Goal: Task Accomplishment & Management: Use online tool/utility

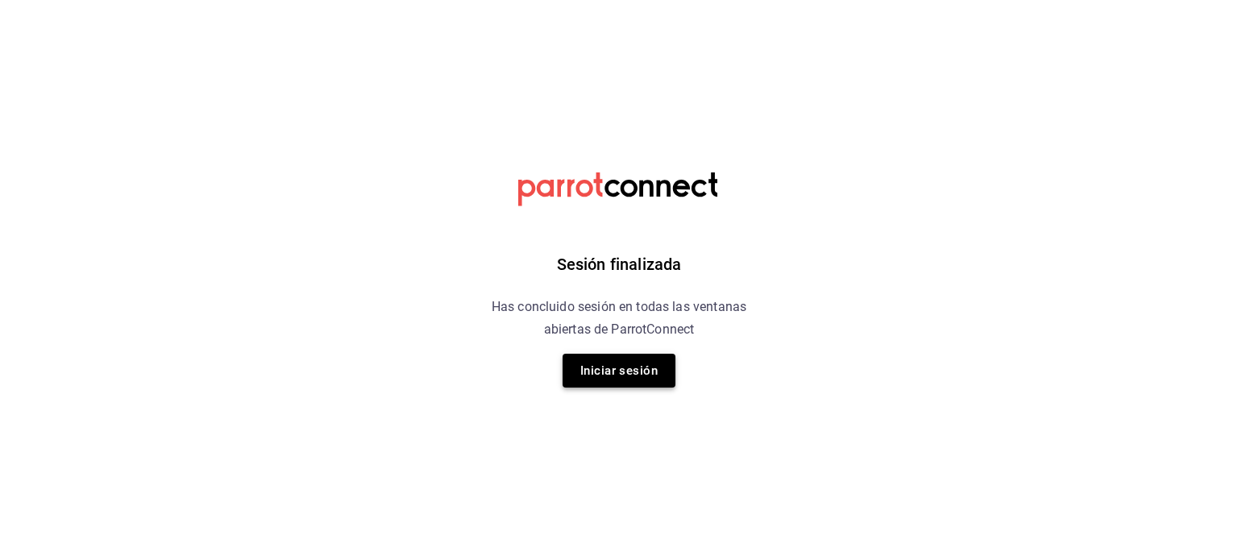
click at [594, 364] on button "Iniciar sesión" at bounding box center [619, 371] width 113 height 34
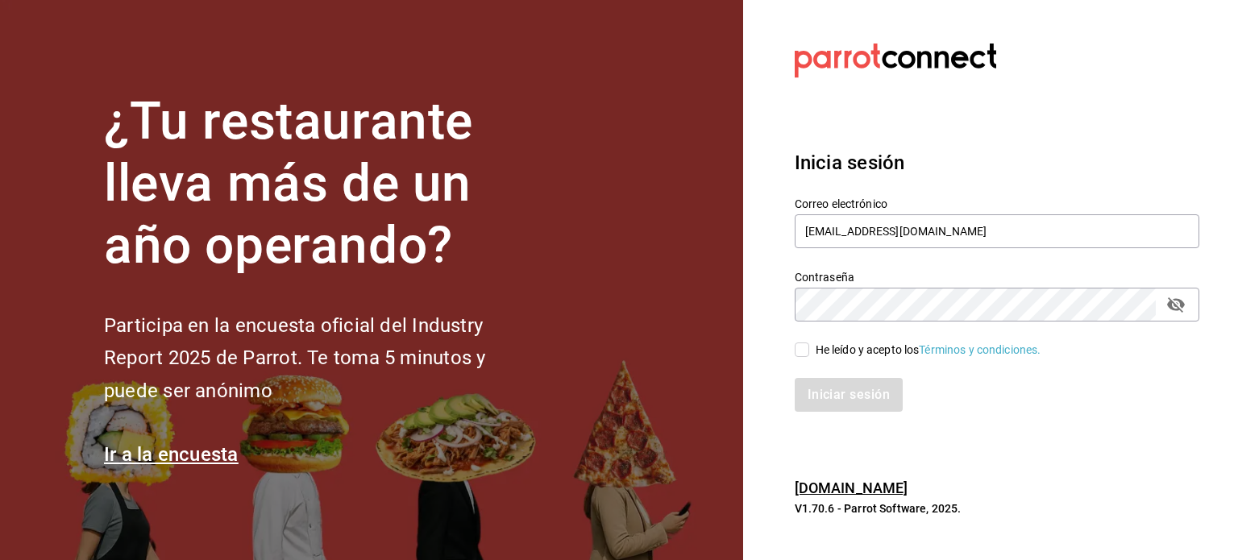
click at [816, 350] on div "He leído y acepto los Términos y condiciones." at bounding box center [929, 350] width 226 height 17
click at [809, 350] on input "He leído y acepto los Términos y condiciones." at bounding box center [802, 350] width 15 height 15
checkbox input "true"
click at [814, 389] on button "Iniciar sesión" at bounding box center [850, 395] width 110 height 34
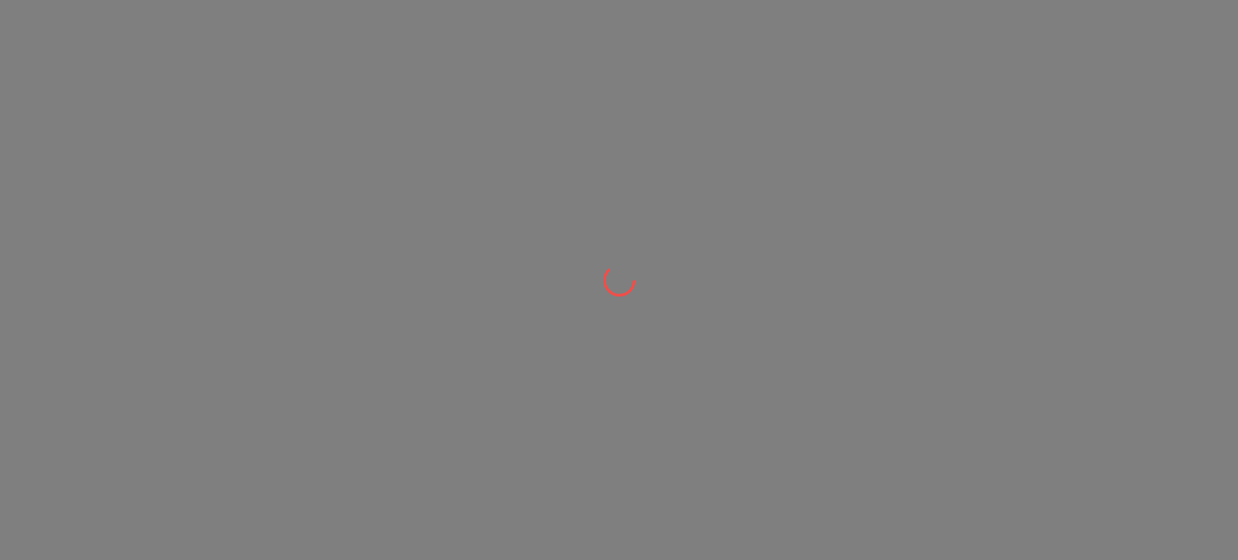
drag, startPoint x: 0, startPoint y: 0, endPoint x: 650, endPoint y: 318, distance: 724.2
click at [650, 318] on div at bounding box center [619, 280] width 1238 height 560
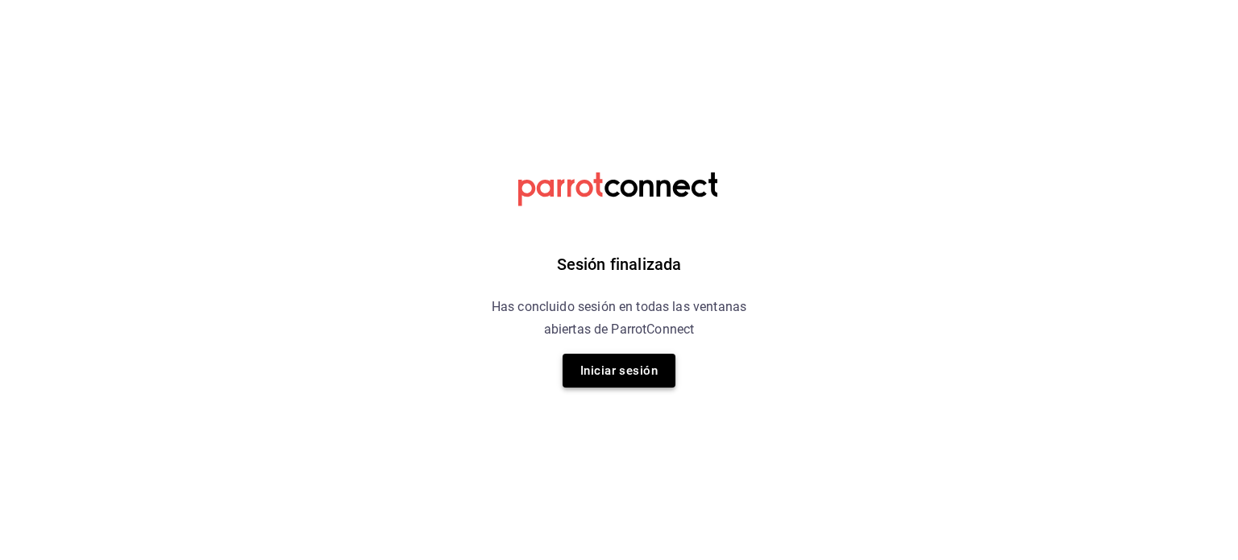
click at [580, 364] on button "Iniciar sesión" at bounding box center [619, 371] width 113 height 34
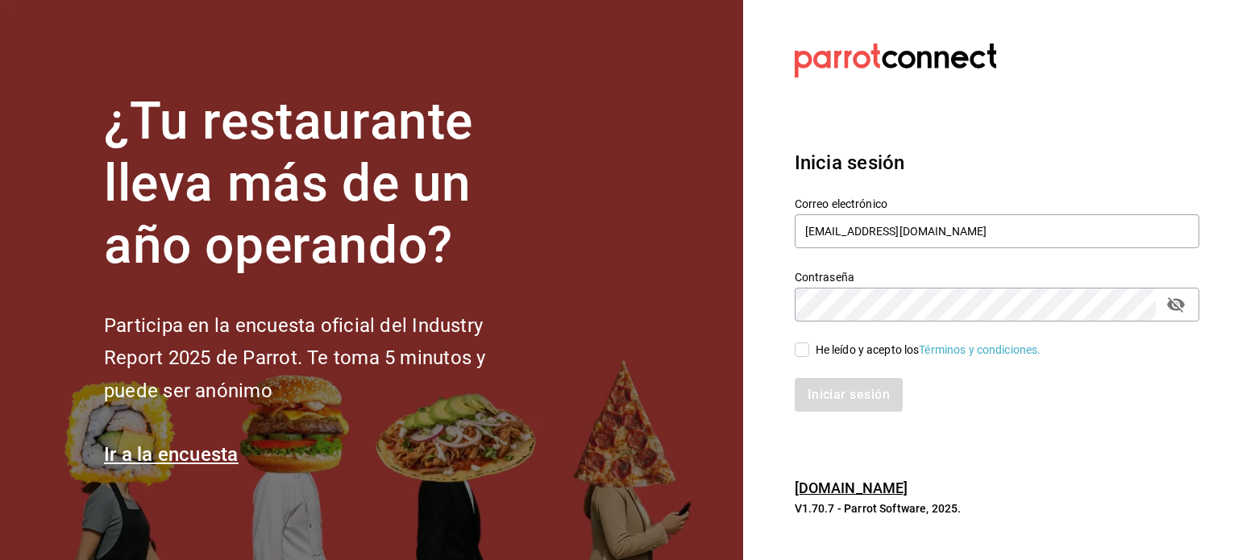
click at [808, 354] on input "He leído y acepto los Términos y condiciones." at bounding box center [802, 350] width 15 height 15
checkbox input "true"
click at [816, 389] on button "Iniciar sesión" at bounding box center [850, 395] width 110 height 34
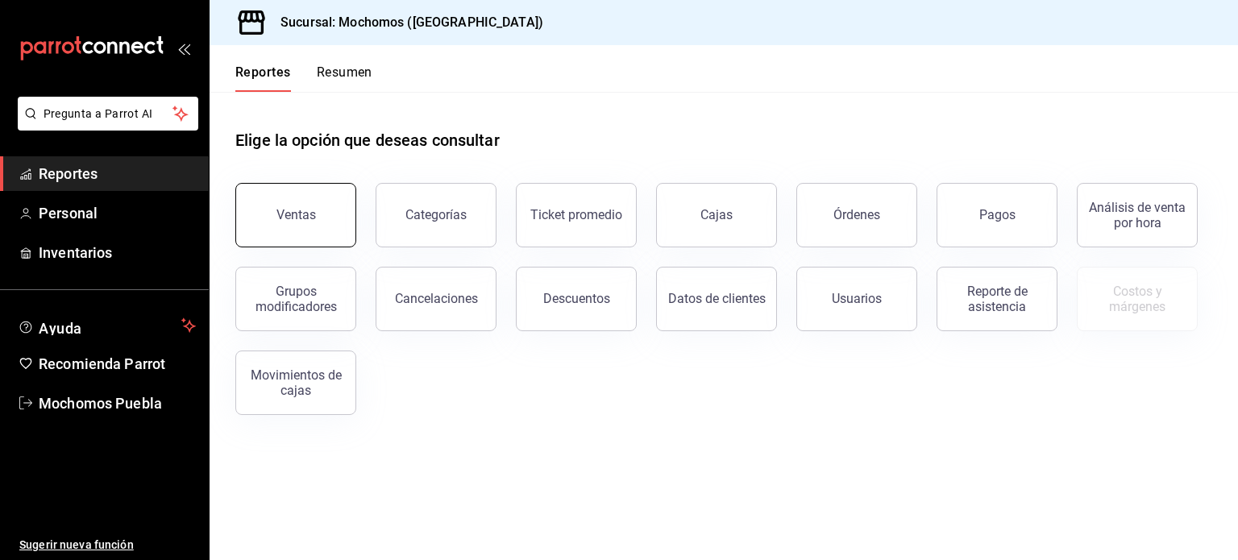
click at [303, 192] on button "Ventas" at bounding box center [295, 215] width 121 height 64
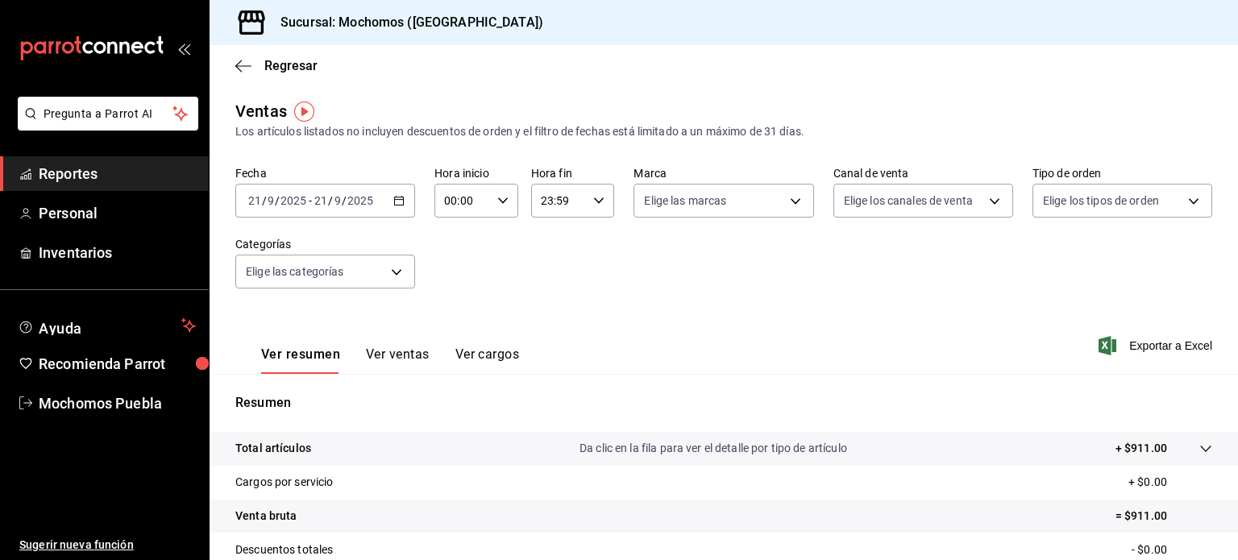
click at [412, 210] on div "[DATE] [DATE] - [DATE] [DATE]" at bounding box center [325, 201] width 180 height 34
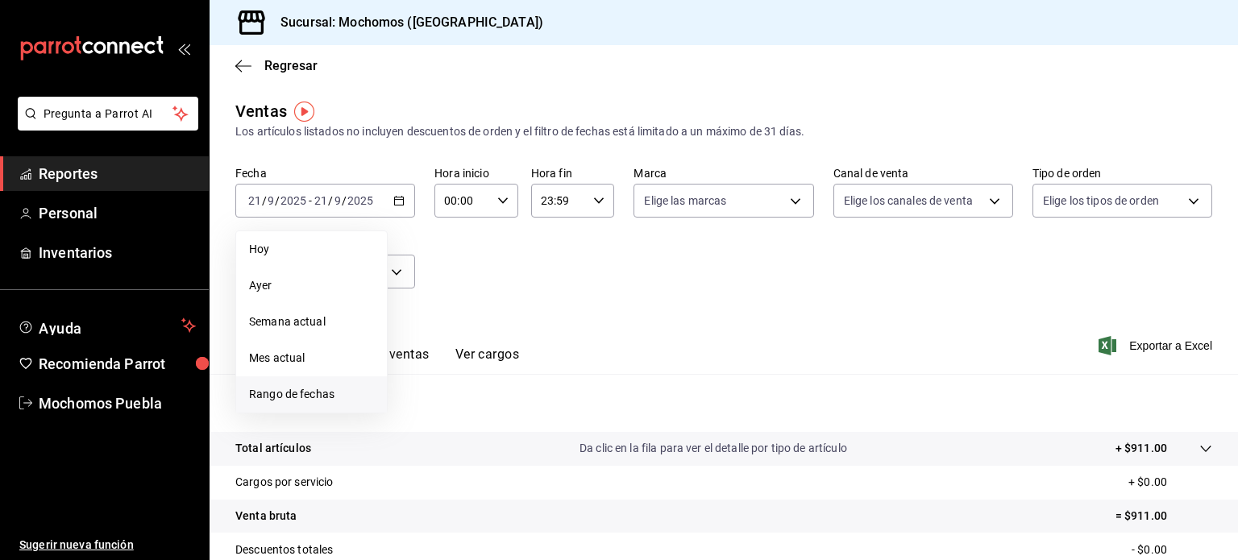
click at [314, 388] on span "Rango de fechas" at bounding box center [311, 394] width 125 height 17
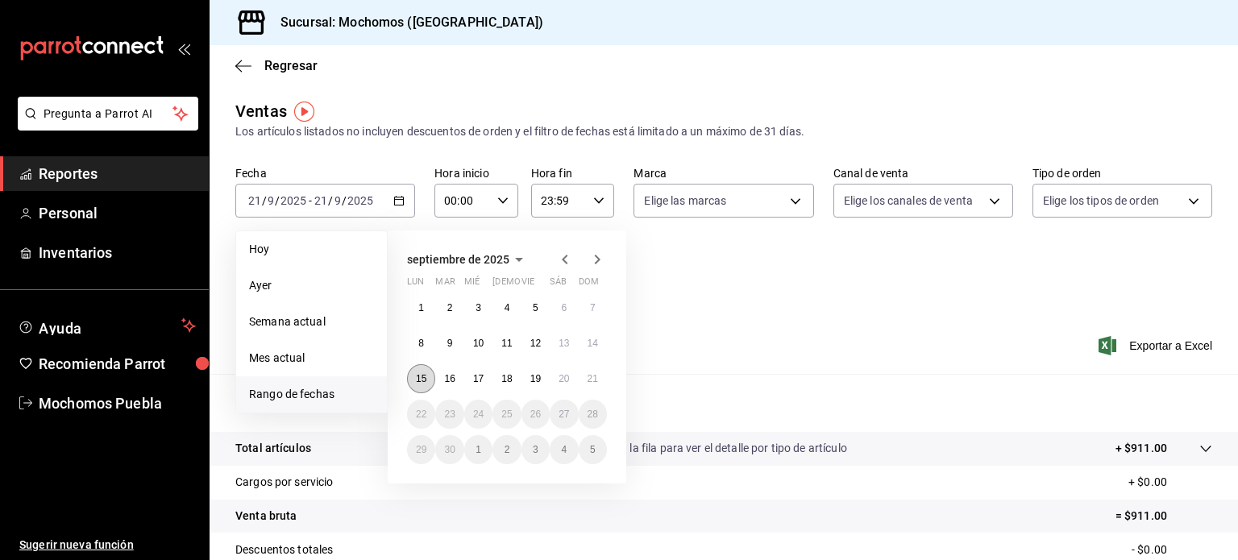
click at [420, 380] on abbr "15" at bounding box center [421, 378] width 10 height 11
click at [590, 376] on abbr "21" at bounding box center [593, 378] width 10 height 11
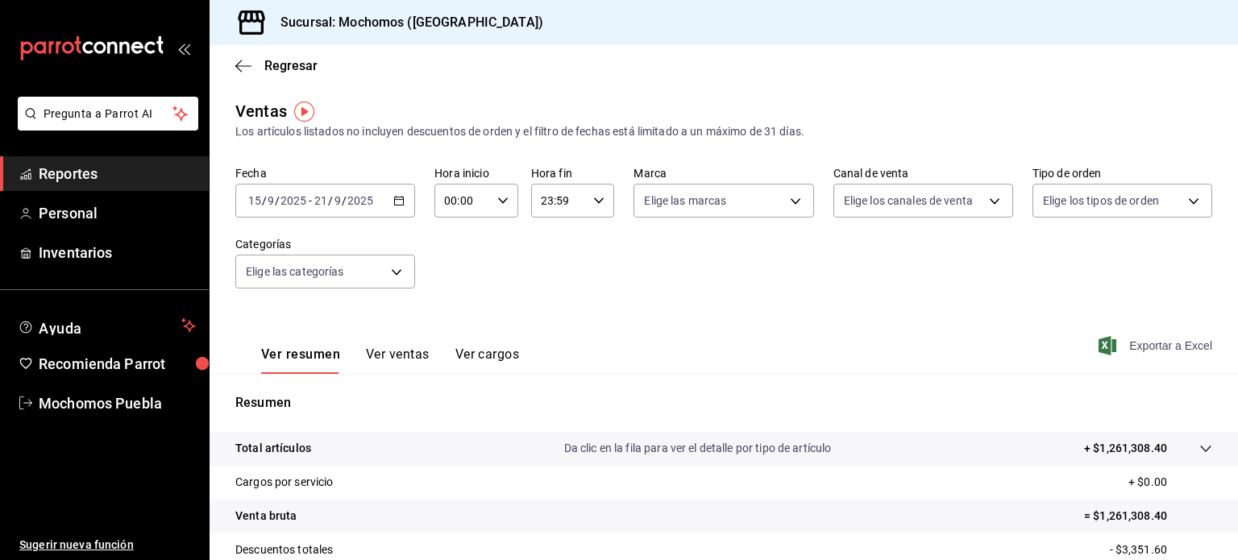
click at [1127, 344] on span "Exportar a Excel" at bounding box center [1157, 345] width 110 height 19
